Goal: Contribute content: Add original content to the website for others to see

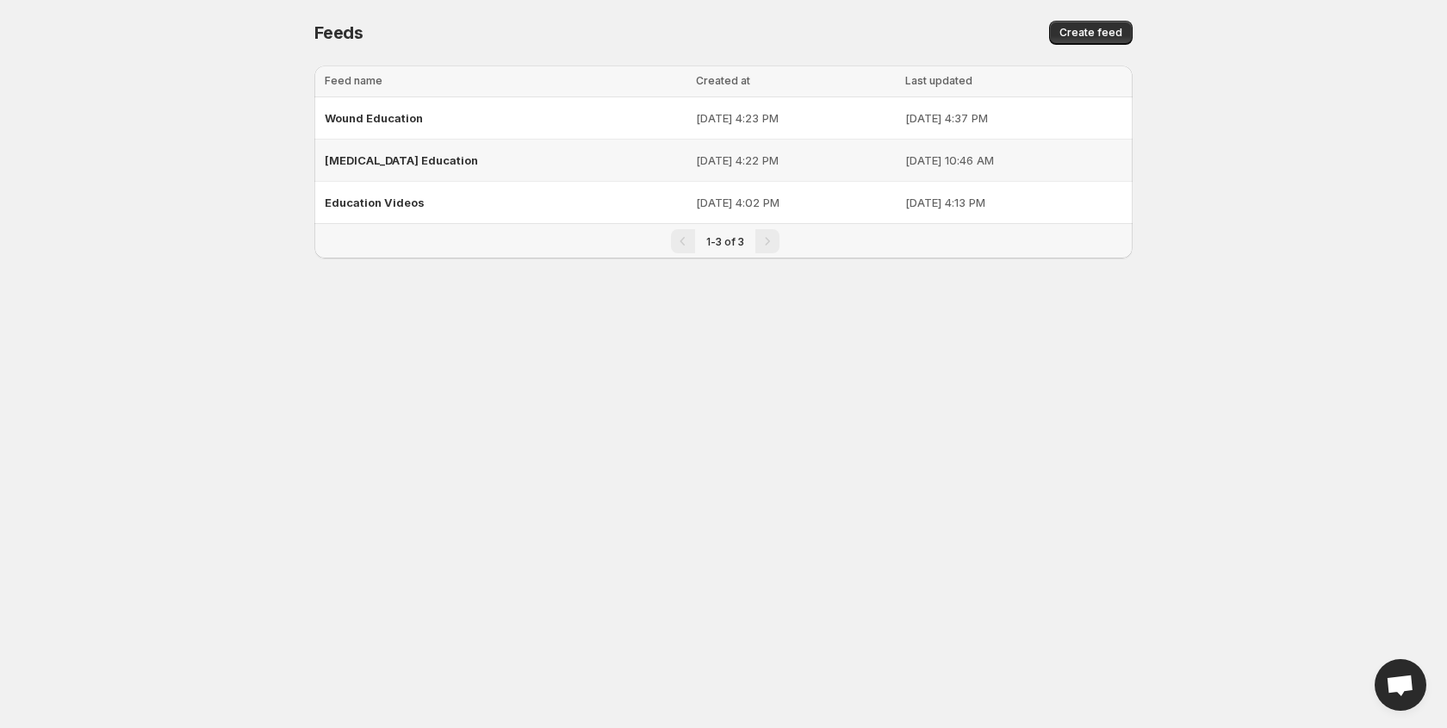
click at [424, 167] on div "[MEDICAL_DATA] Education" at bounding box center [505, 160] width 361 height 31
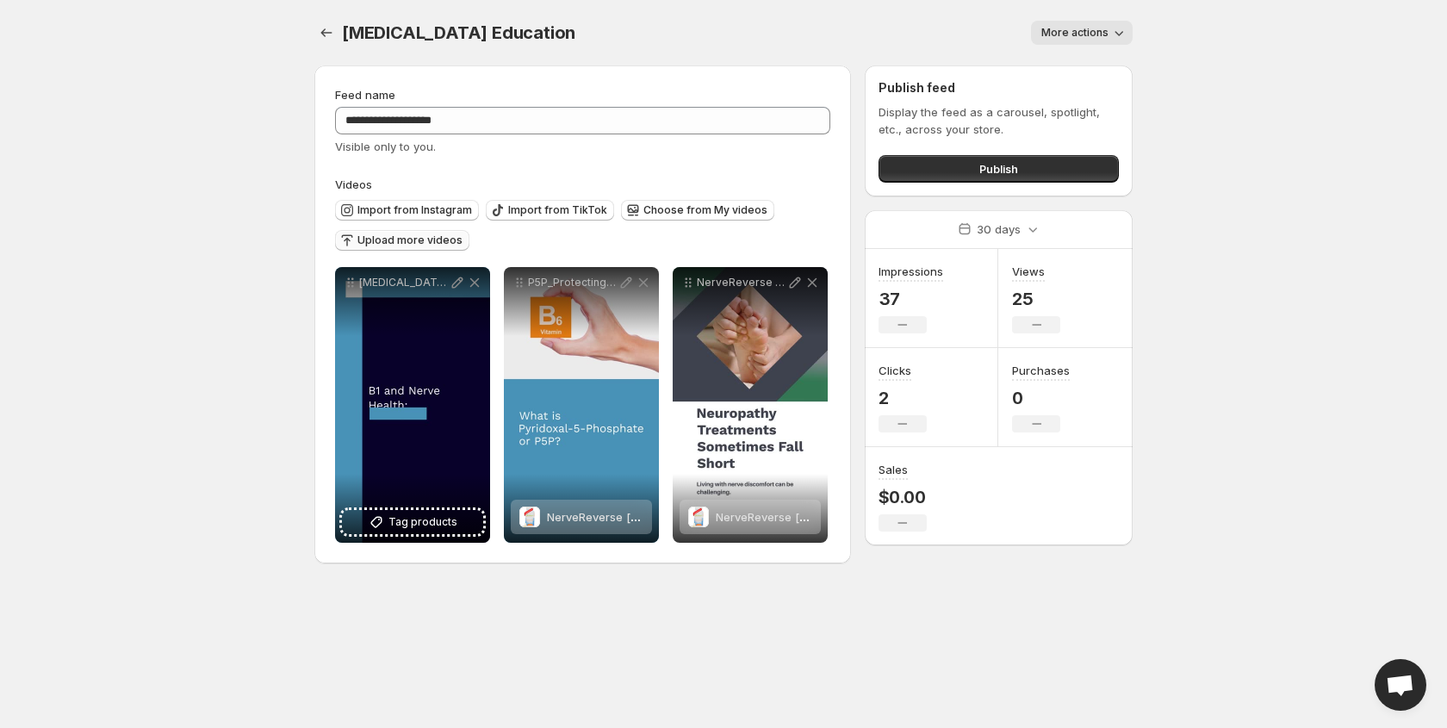
click at [418, 239] on span "Upload more videos" at bounding box center [409, 240] width 105 height 14
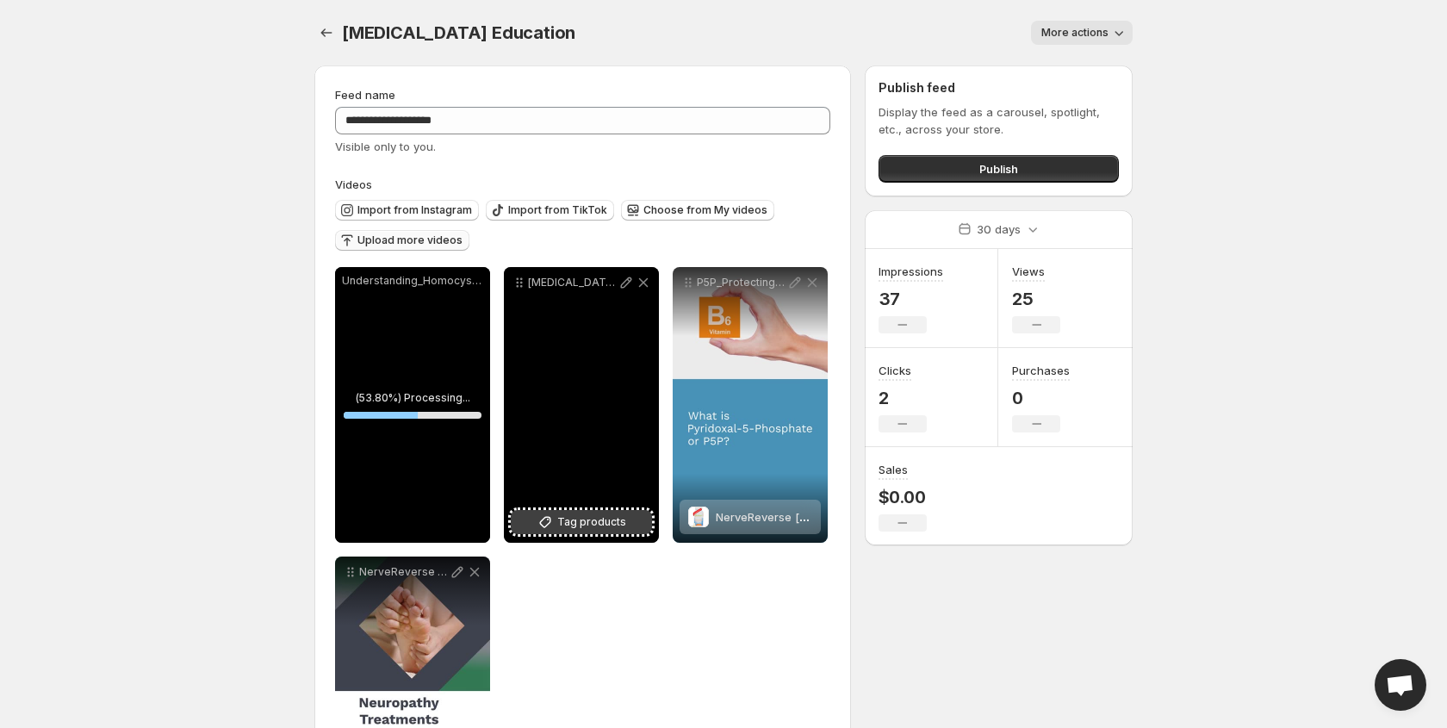
click at [588, 525] on span "Tag products" at bounding box center [591, 521] width 69 height 17
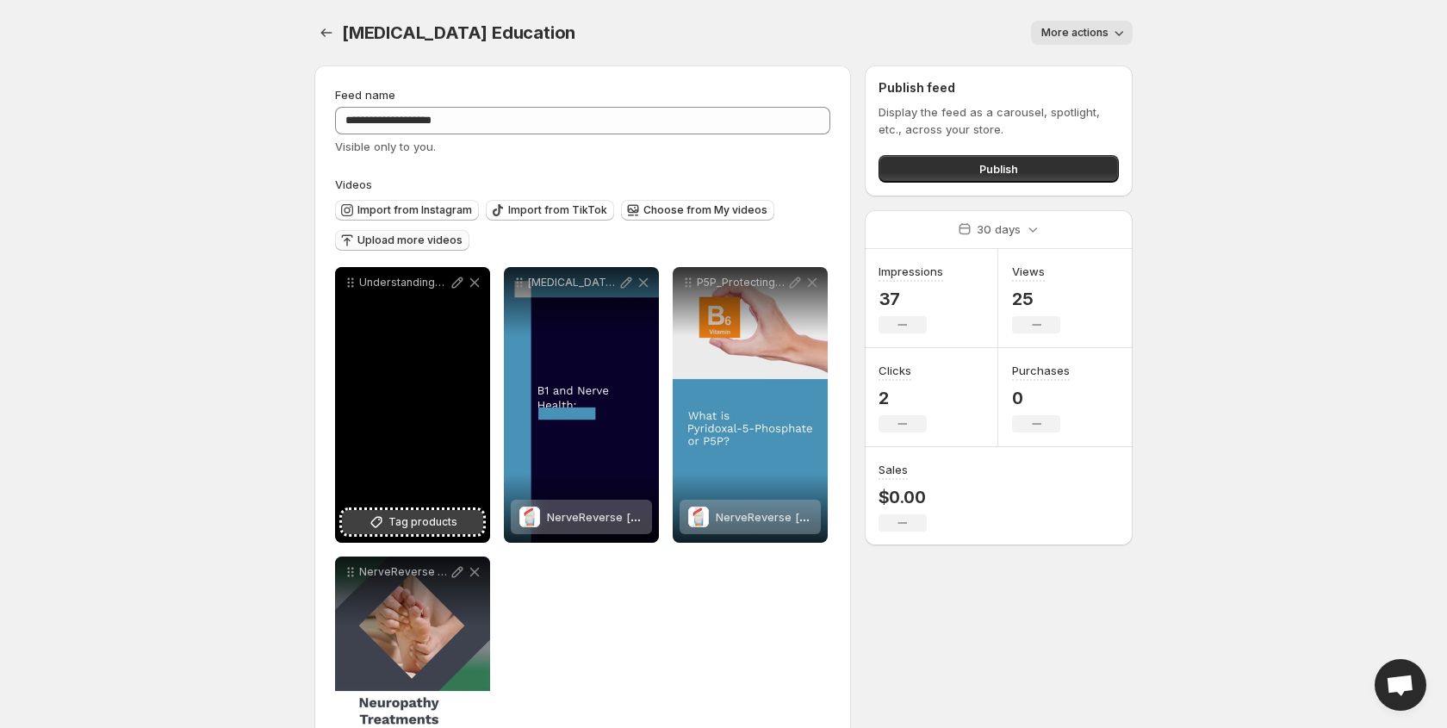
click at [419, 524] on span "Tag products" at bounding box center [422, 521] width 69 height 17
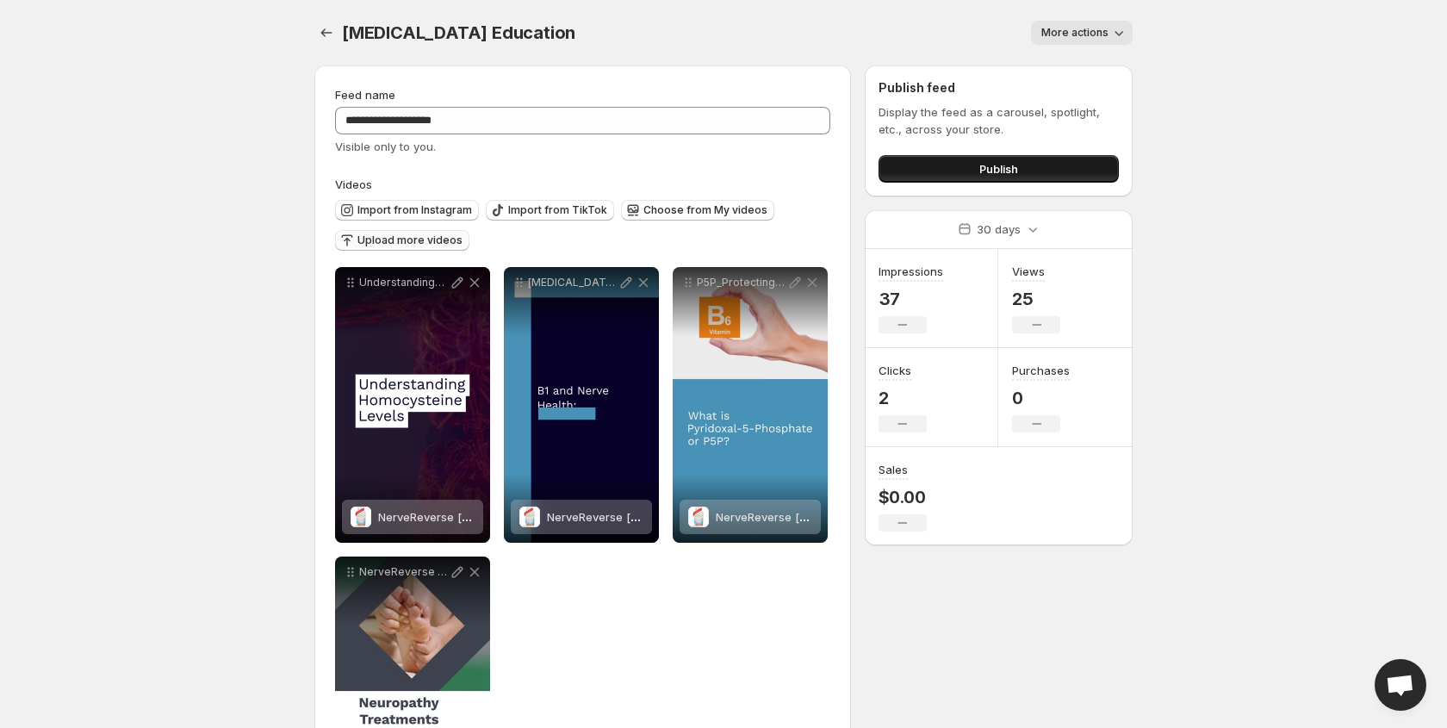
click at [996, 170] on span "Publish" at bounding box center [998, 168] width 39 height 17
